Goal: Task Accomplishment & Management: Use online tool/utility

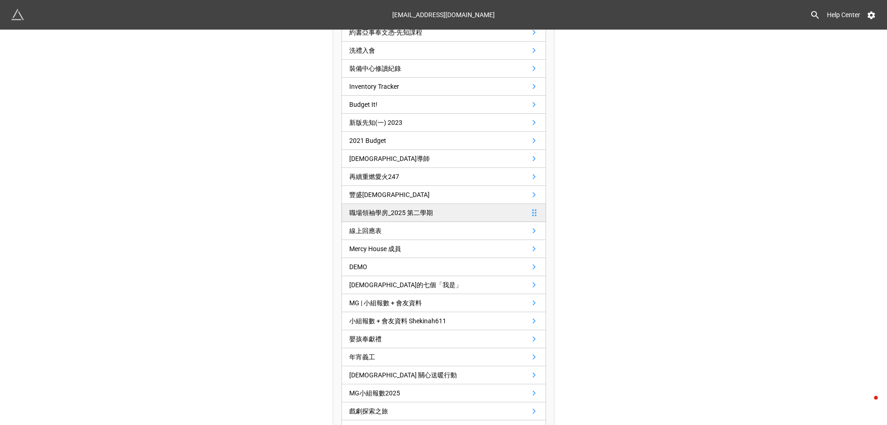
click at [473, 208] on link "職場領袖學房_2025 第二學期" at bounding box center [443, 213] width 205 height 18
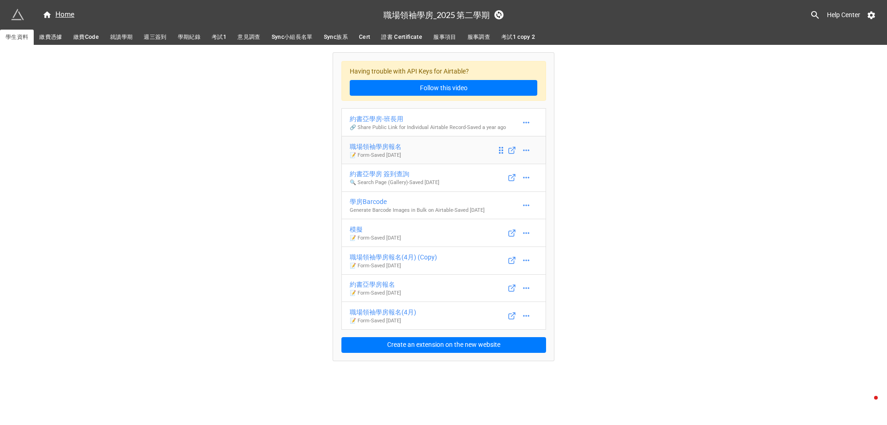
click at [395, 146] on div "職場領袖學房報名" at bounding box center [376, 146] width 52 height 10
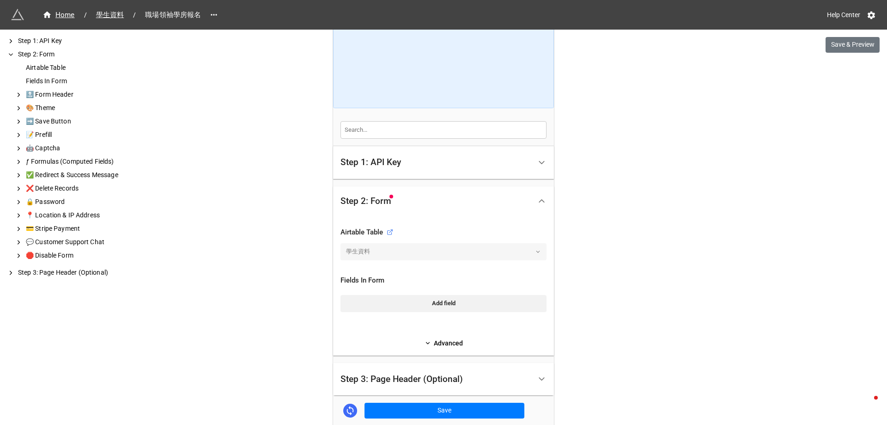
scroll to position [189, 0]
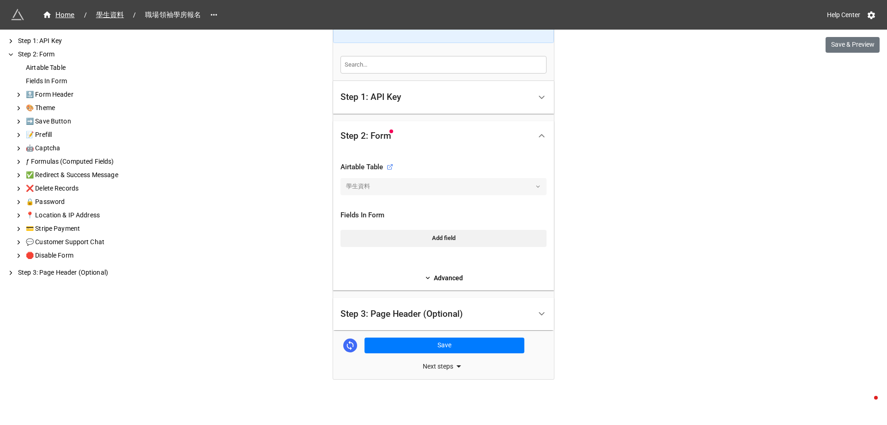
click at [440, 365] on div "Next steps" at bounding box center [443, 365] width 221 height 11
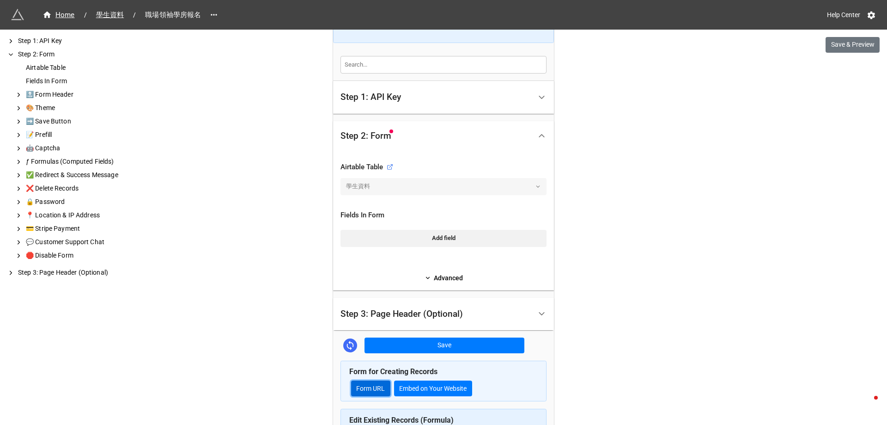
click at [354, 389] on link "Form URL" at bounding box center [370, 388] width 39 height 16
click at [639, 207] on div "We have released a newer version of this extension with many improvements! It's…" at bounding box center [443, 234] width 887 height 846
click at [437, 91] on div "Step 1: API Key" at bounding box center [436, 97] width 191 height 22
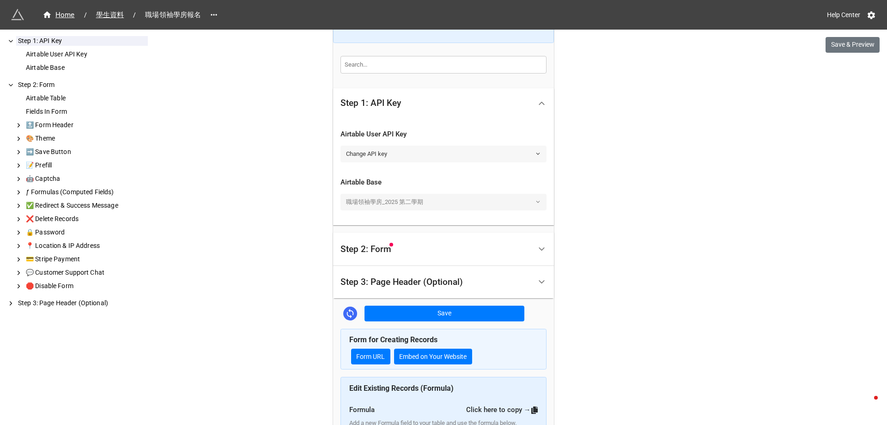
click at [429, 152] on link "Change API key" at bounding box center [444, 154] width 206 height 17
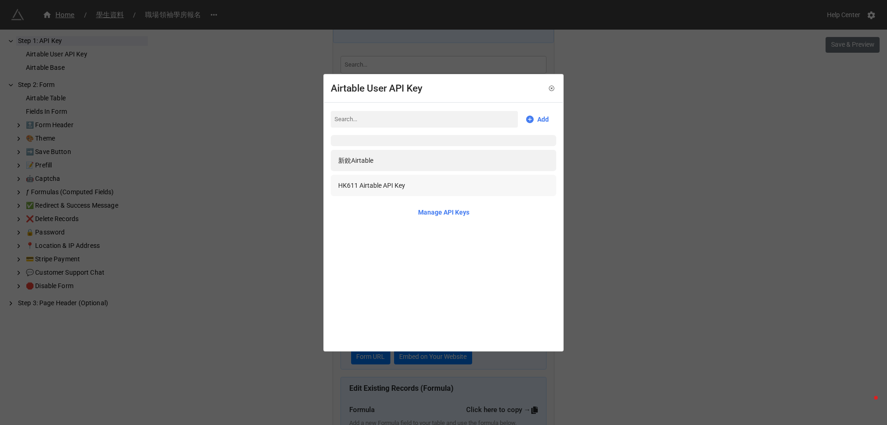
click at [424, 182] on div "HK611 Airtable API Key" at bounding box center [443, 185] width 211 height 10
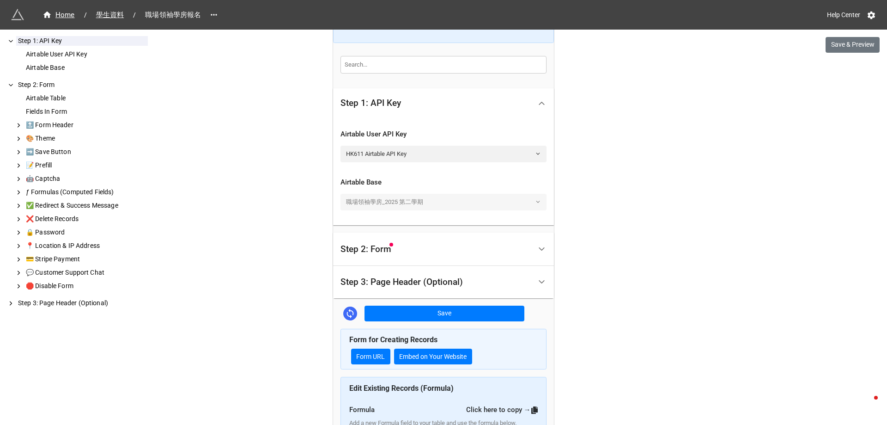
click at [411, 264] on div "Step 2: Form" at bounding box center [443, 248] width 221 height 33
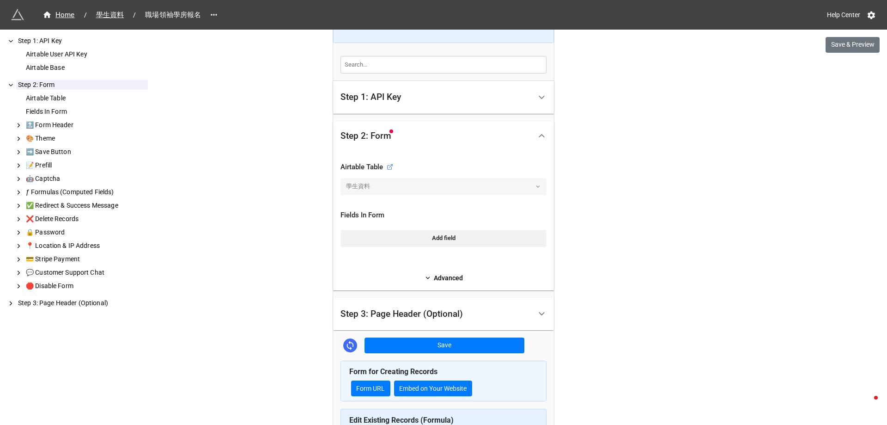
click at [429, 279] on link "Advanced" at bounding box center [444, 278] width 206 height 10
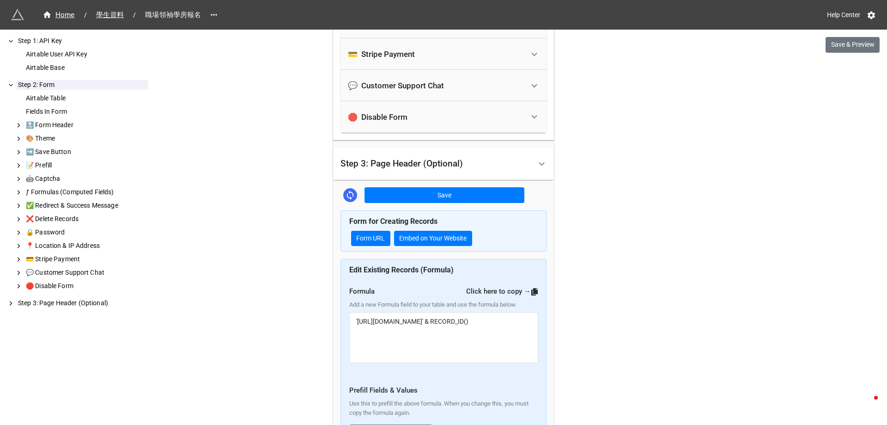
click at [432, 162] on div "Step 3: Page Header (Optional)" at bounding box center [402, 163] width 122 height 9
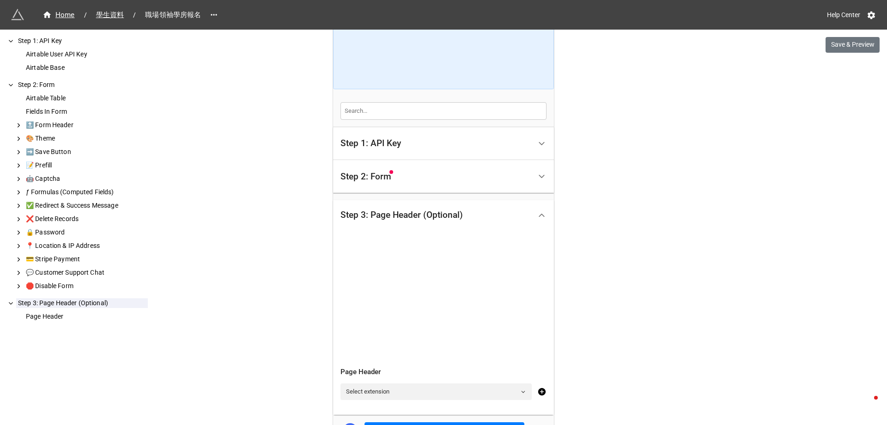
scroll to position [0, 0]
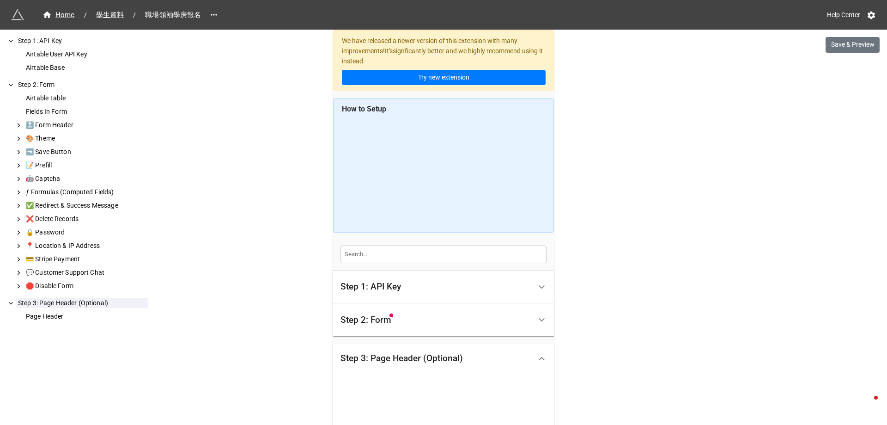
click at [404, 284] on div "Step 1: API Key" at bounding box center [436, 287] width 191 height 22
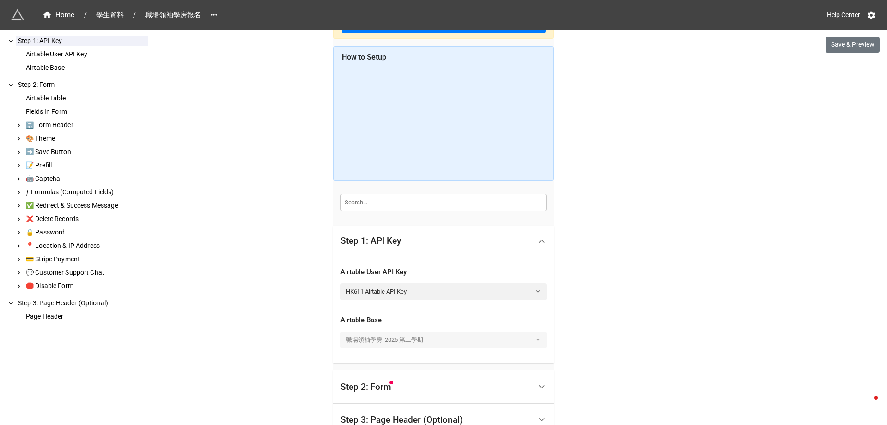
scroll to position [185, 0]
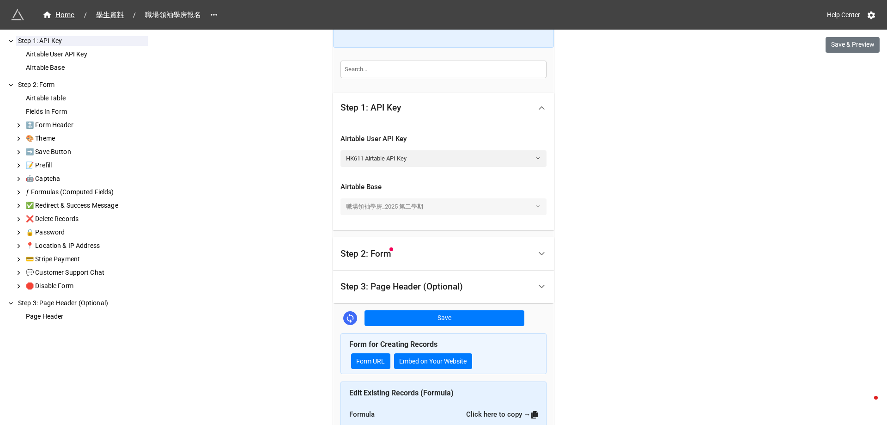
click at [397, 255] on div "Step 2: Form" at bounding box center [436, 254] width 191 height 22
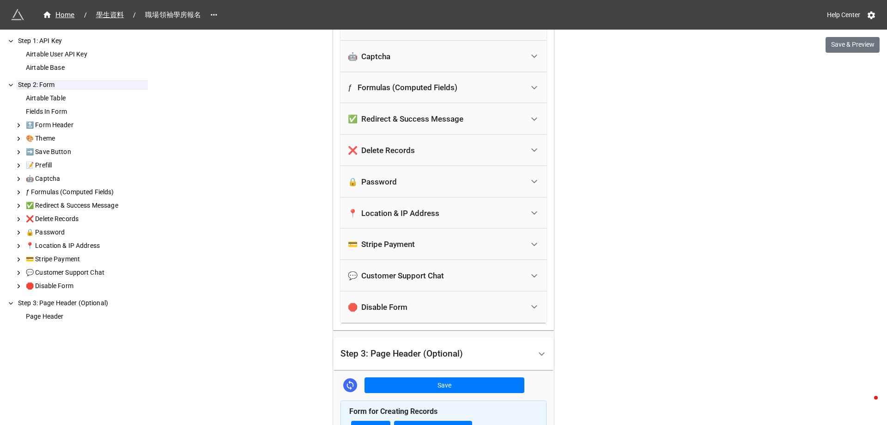
scroll to position [554, 0]
click at [398, 306] on div "🛑 Disable Form" at bounding box center [378, 306] width 60 height 9
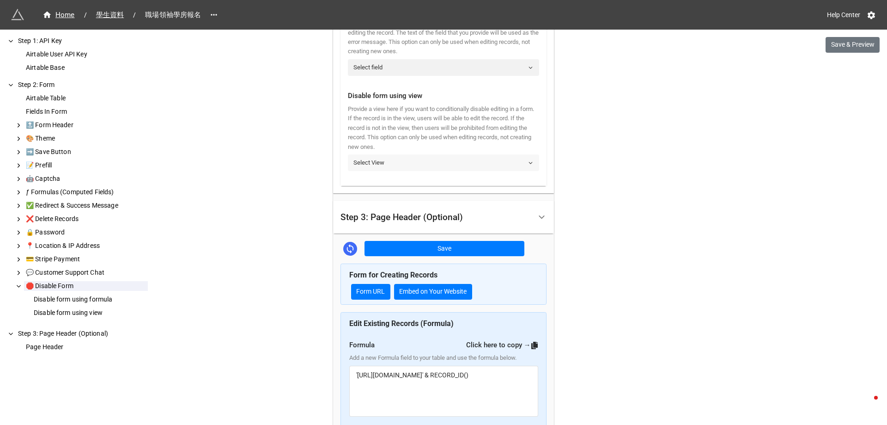
scroll to position [924, 0]
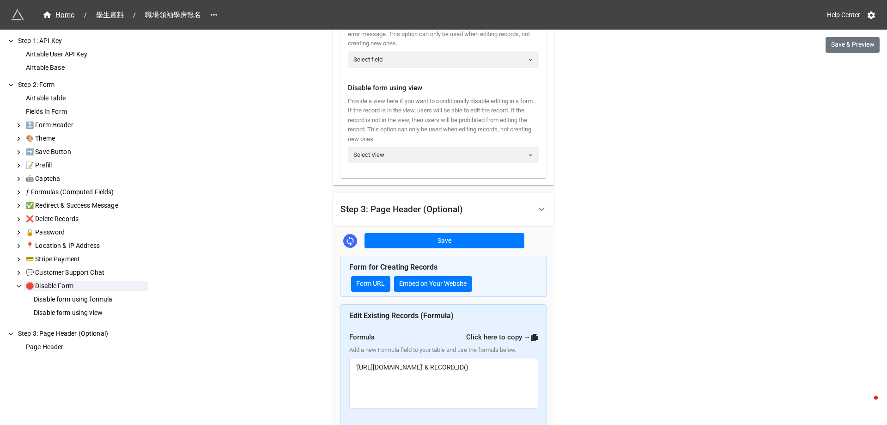
click at [457, 205] on div "Step 3: Page Header (Optional)" at bounding box center [402, 209] width 122 height 9
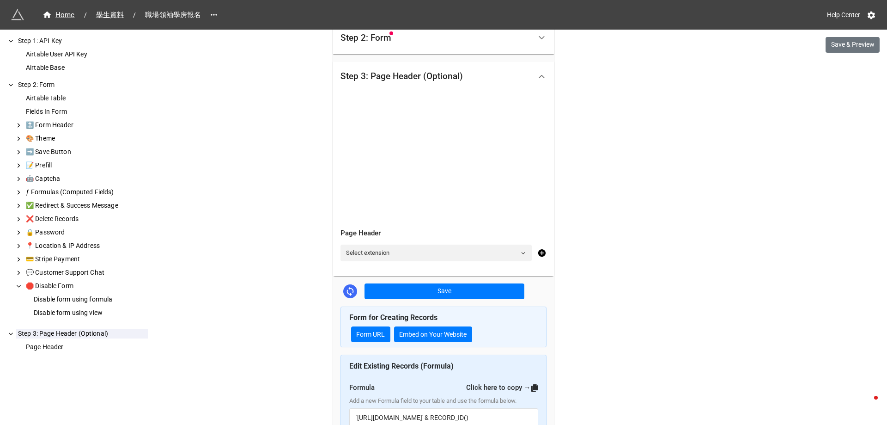
click at [411, 244] on div at bounding box center [444, 243] width 206 height 4
click at [218, 252] on div "We have released a newer version of this extension with many improvements! It's…" at bounding box center [443, 160] width 887 height 884
click at [52, 125] on div "🔝 Form Header" at bounding box center [86, 125] width 124 height 10
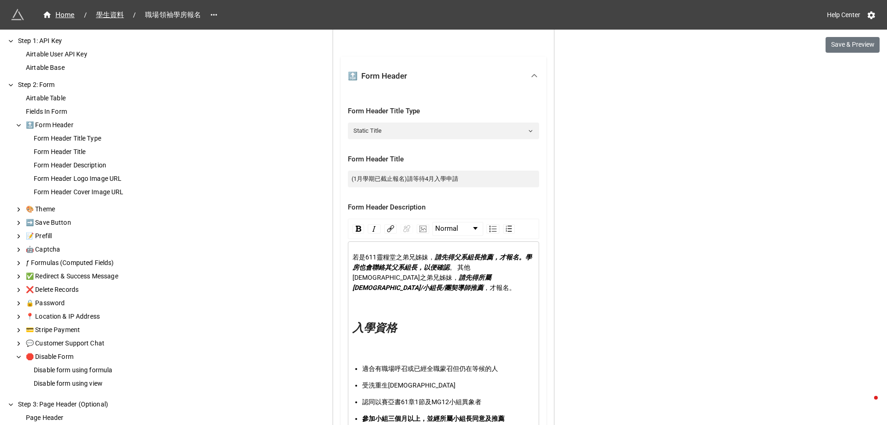
scroll to position [523, 0]
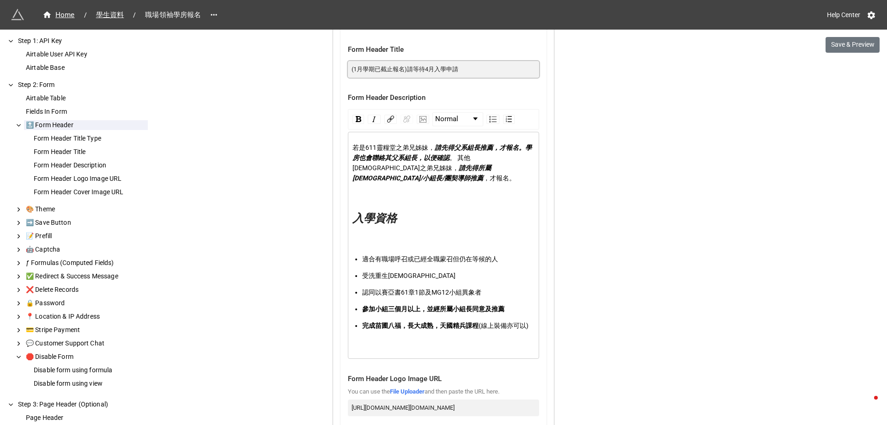
click at [444, 66] on input "(1月學期已截止報名)請等待4月入學申請" at bounding box center [443, 69] width 191 height 17
click at [458, 66] on input "(1月學期已截止報名)請等待4月入學申請" at bounding box center [443, 69] width 191 height 17
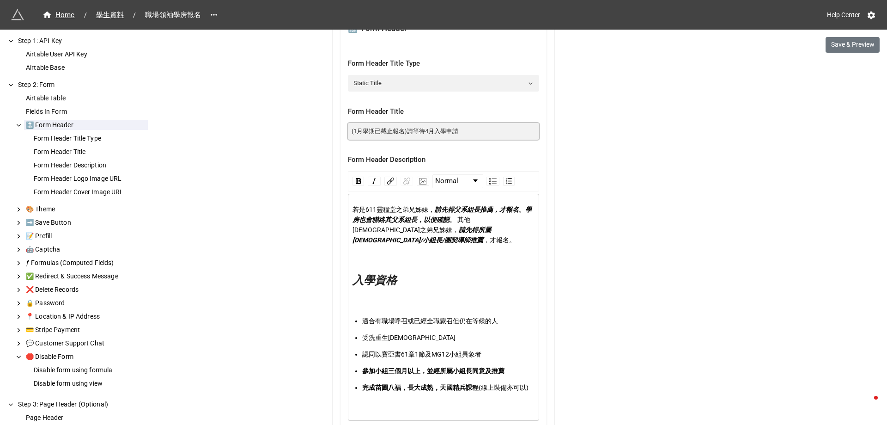
scroll to position [430, 0]
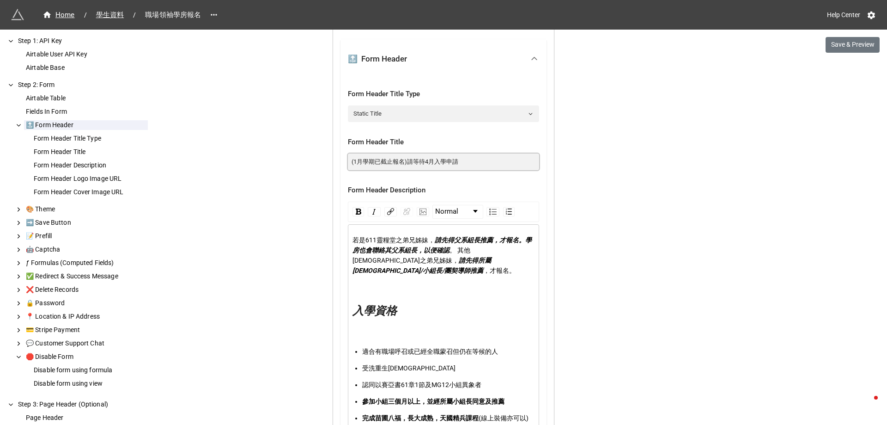
drag, startPoint x: 490, startPoint y: 162, endPoint x: 273, endPoint y: 145, distance: 217.9
type input "職場學房"
click at [356, 237] on span "若是611靈糧堂之弟兄姊妹，" at bounding box center [394, 239] width 82 height 7
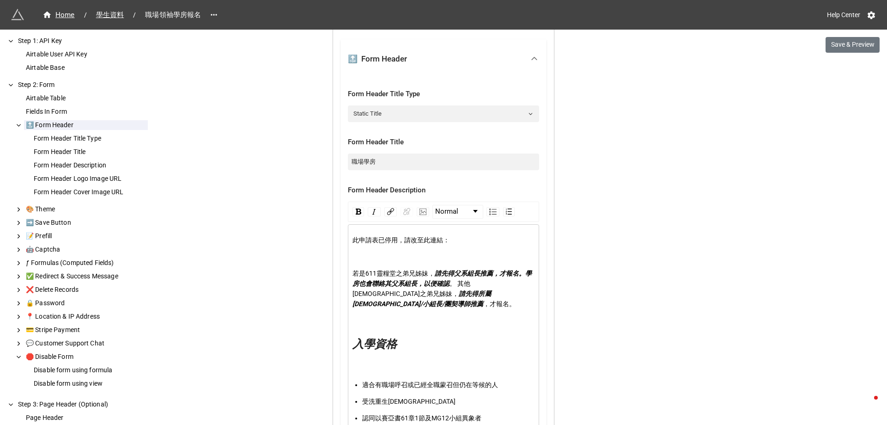
click at [452, 239] on div "此申請表已停用，請改至此連結：" at bounding box center [444, 240] width 183 height 10
drag, startPoint x: 425, startPoint y: 239, endPoint x: 440, endPoint y: 238, distance: 14.8
click at [440, 238] on span "此申請表已停用，請改至此連結：" at bounding box center [401, 239] width 97 height 7
click at [433, 236] on span "此申請表已停用，請改至此心的申請表：" at bounding box center [411, 239] width 116 height 7
click at [453, 238] on span "此申請表已停用，請改至新的申請表：" at bounding box center [408, 239] width 110 height 7
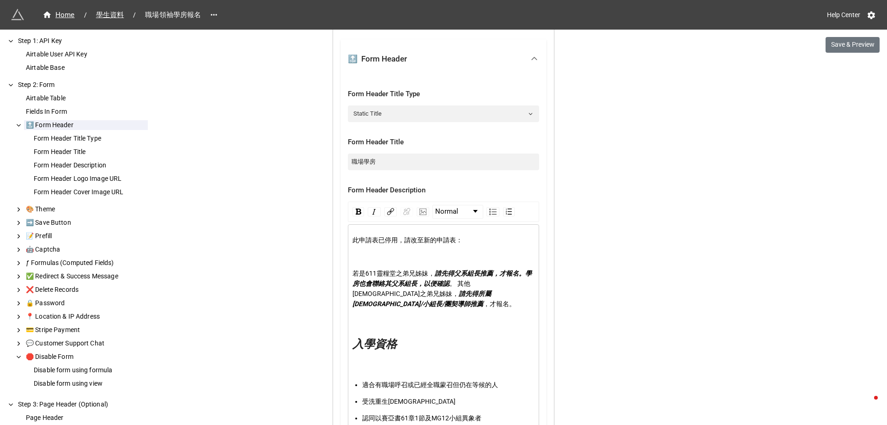
click at [464, 240] on div "此申請表已停用，請改至新的申請表：" at bounding box center [444, 240] width 183 height 10
drag, startPoint x: 423, startPoint y: 238, endPoint x: 524, endPoint y: 250, distance: 101.9
click at [524, 245] on div "此申請表已停用，請改至新的申請表：[URL][DOMAIN_NAME]" at bounding box center [444, 240] width 183 height 10
click at [388, 209] on img "rdw-link-control" at bounding box center [390, 211] width 7 height 7
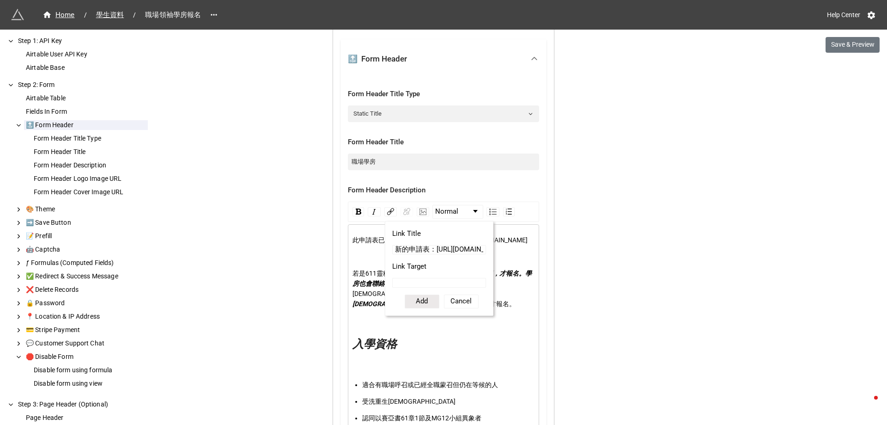
click at [418, 285] on input "Link Target" at bounding box center [439, 283] width 94 height 10
paste input "[URL][DOMAIN_NAME]"
type input "[URL][DOMAIN_NAME]"
click at [418, 300] on button "Add" at bounding box center [422, 301] width 35 height 14
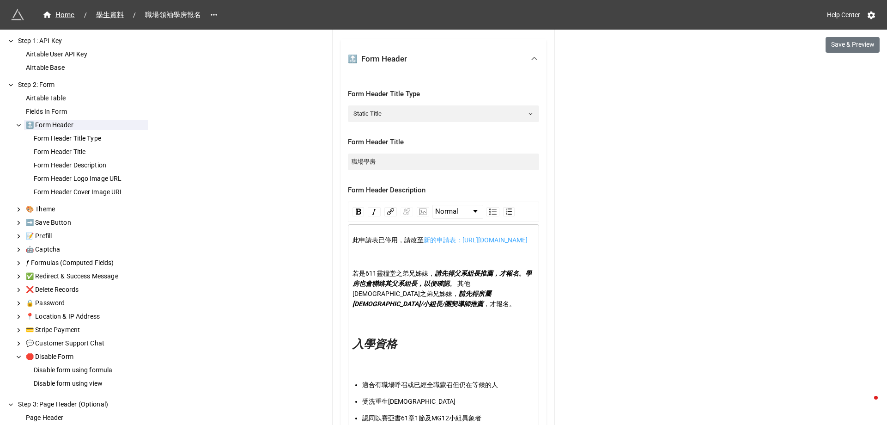
click at [482, 261] on div "此申請表已停用，請改至 新的申請表：[URL][DOMAIN_NAME] 若是611靈糧堂之弟兄姊妹， 請先得父系組長推薦，才報名。學房也會聯絡其父系組長，以…" at bounding box center [444, 354] width 183 height 239
click at [455, 243] on span "新的申請表：[URL][DOMAIN_NAME]" at bounding box center [476, 239] width 104 height 7
click at [451, 243] on span "新的申請表：[URL][DOMAIN_NAME]" at bounding box center [476, 239] width 104 height 7
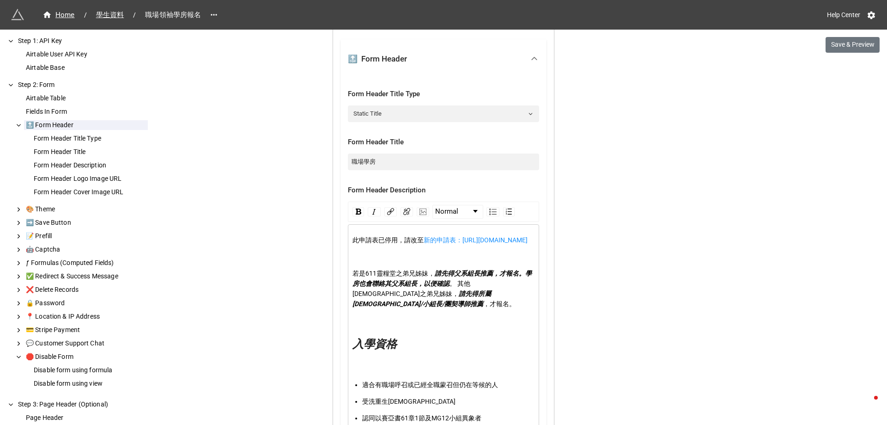
click at [429, 262] on div "rdw-editor" at bounding box center [444, 256] width 183 height 10
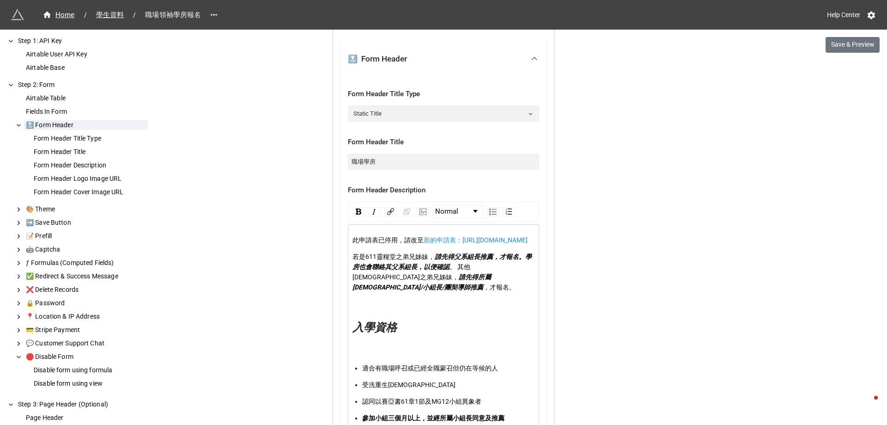
click at [441, 243] on span "新的申請表：[URL][DOMAIN_NAME]" at bounding box center [476, 239] width 104 height 7
click at [465, 238] on img "rdw-editor" at bounding box center [468, 239] width 7 height 7
drag, startPoint x: 553, startPoint y: 306, endPoint x: 688, endPoint y: 87, distance: 256.6
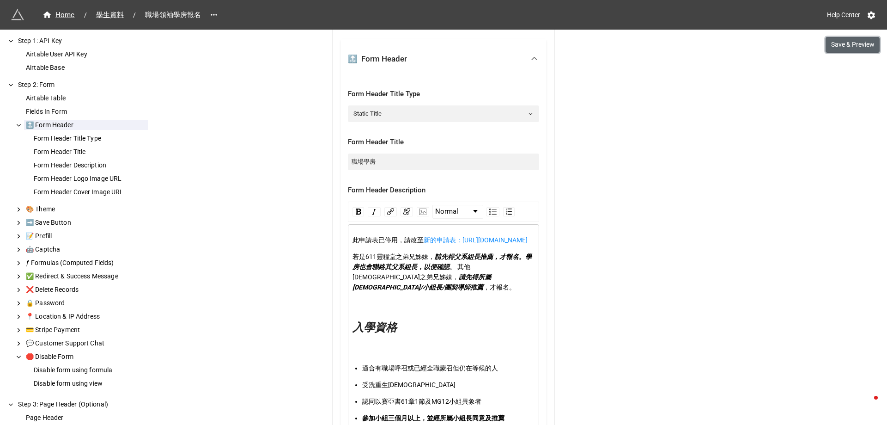
click at [852, 47] on button "Save & Preview" at bounding box center [853, 45] width 54 height 16
click at [851, 42] on button "Save & Preview" at bounding box center [853, 45] width 54 height 16
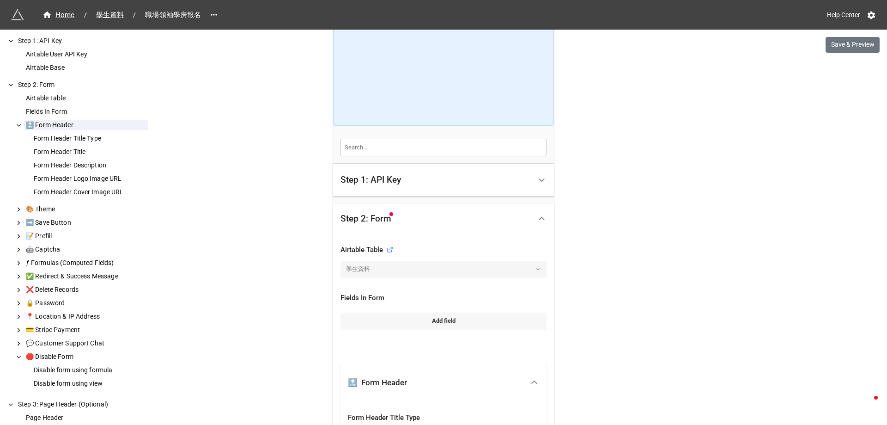
click at [432, 322] on link "Add field" at bounding box center [444, 320] width 206 height 17
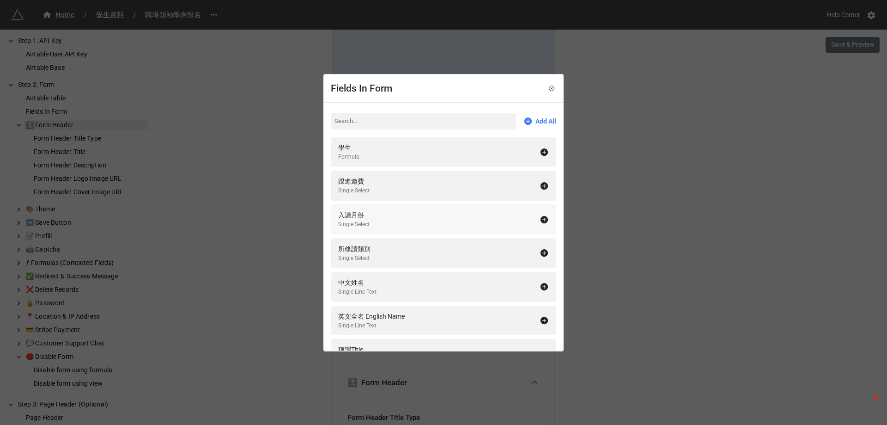
click at [398, 218] on div "入讀月份 Single Select" at bounding box center [438, 219] width 201 height 19
click at [607, 262] on div "Fields In Form Add All 學生 Formula 跟進邀費 Single Select 所修讀類別 Single Select 中文姓名 S…" at bounding box center [443, 212] width 887 height 425
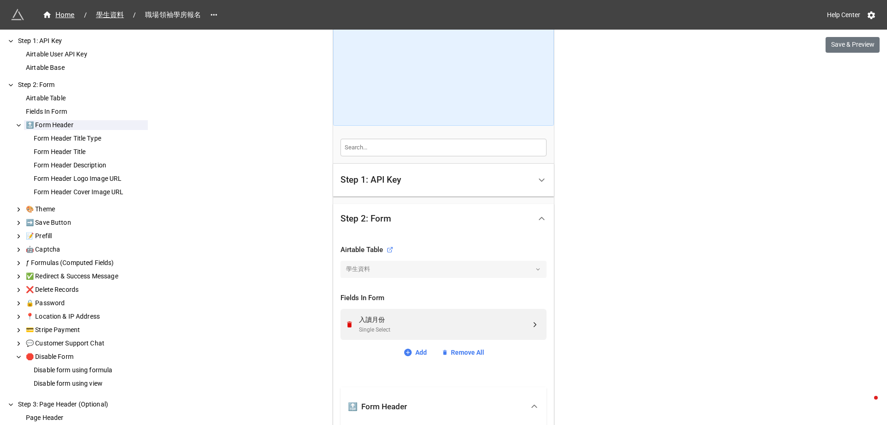
click at [853, 39] on button "Save & Preview" at bounding box center [853, 45] width 54 height 16
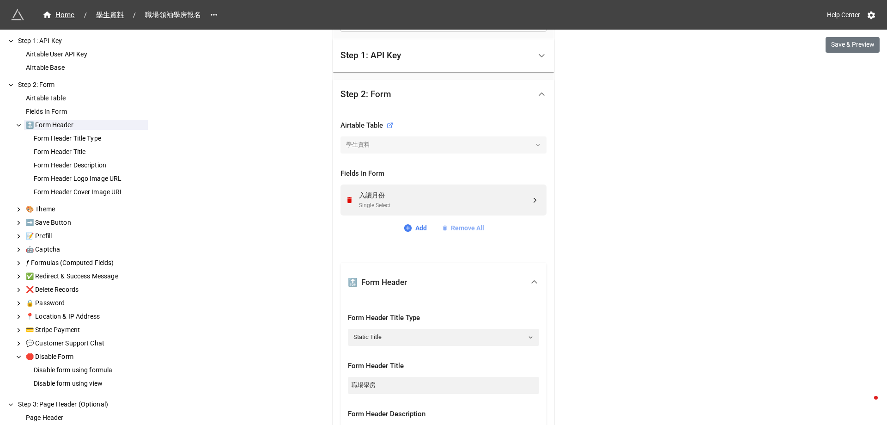
scroll to position [430, 0]
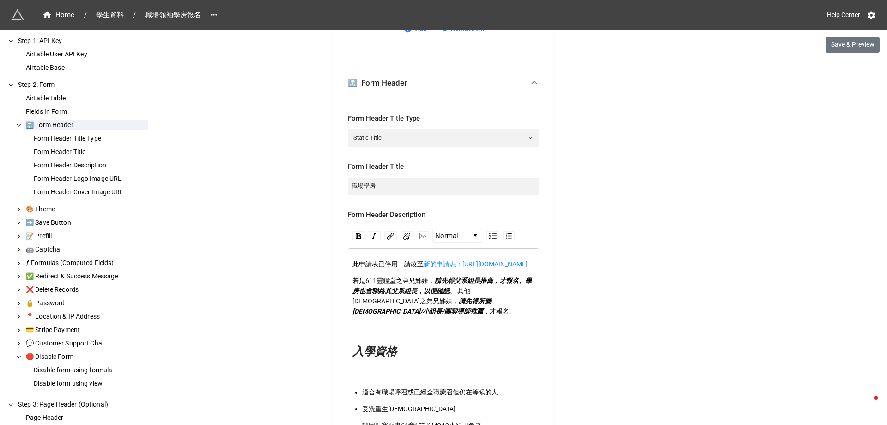
click at [488, 266] on div "此申請表已停用，請改至 新的申請表：[URL][DOMAIN_NAME]" at bounding box center [444, 264] width 183 height 10
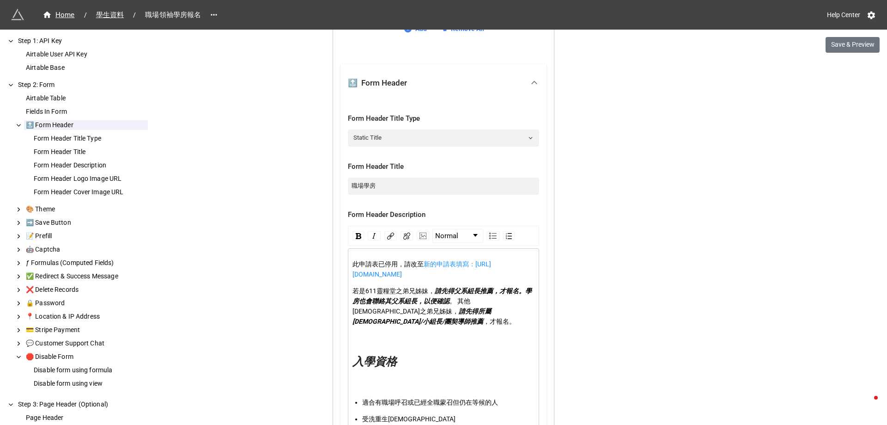
drag, startPoint x: 350, startPoint y: 290, endPoint x: 412, endPoint y: 300, distance: 62.7
click at [412, 300] on div "此申請表已停用，請改至 新的申請表填寫：[URL][DOMAIN_NAME] 若是611靈糧堂之弟兄姊妹， 請先得父系組長推薦，才報名。學房也會聯絡其父系組長…" at bounding box center [443, 375] width 183 height 232
click at [383, 293] on span "若是611靈糧堂之弟兄姊妹，" at bounding box center [394, 290] width 82 height 7
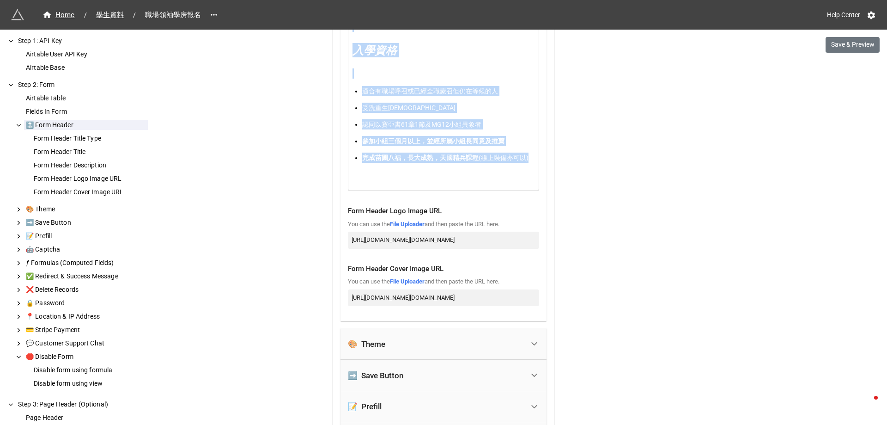
scroll to position [744, 0]
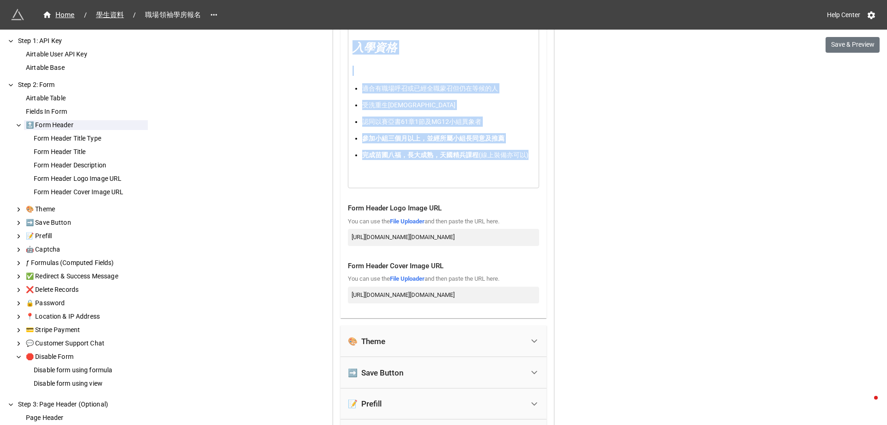
drag, startPoint x: 352, startPoint y: 290, endPoint x: 485, endPoint y: 150, distance: 193.1
click at [485, 150] on div "此申請表已停用，請改至 新的申請表填寫：[URL][DOMAIN_NAME] 若是611靈糧堂之弟兄姊妹， 請先得父系組長推薦，才報名。學房也會聯絡其父系組長…" at bounding box center [444, 61] width 183 height 232
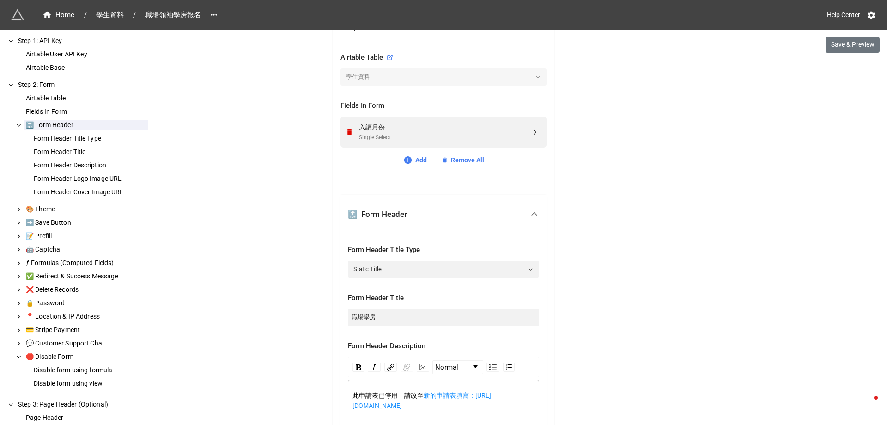
scroll to position [236, 0]
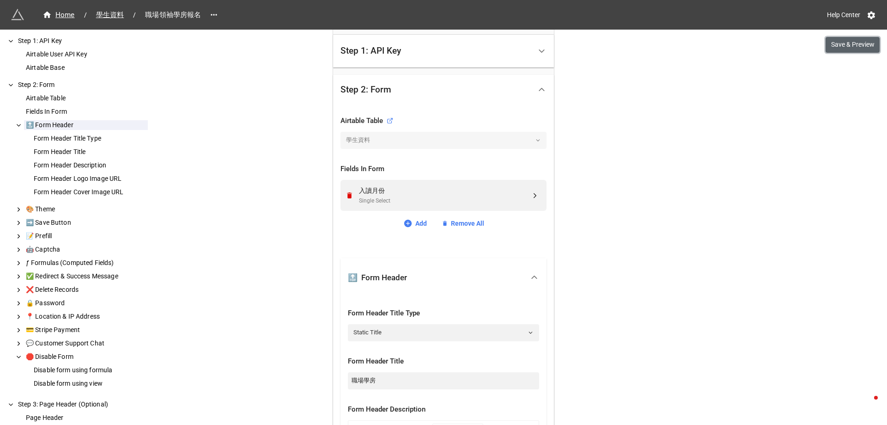
click at [839, 48] on button "Save & Preview" at bounding box center [853, 45] width 54 height 16
